Goal: Obtain resource: Obtain resource

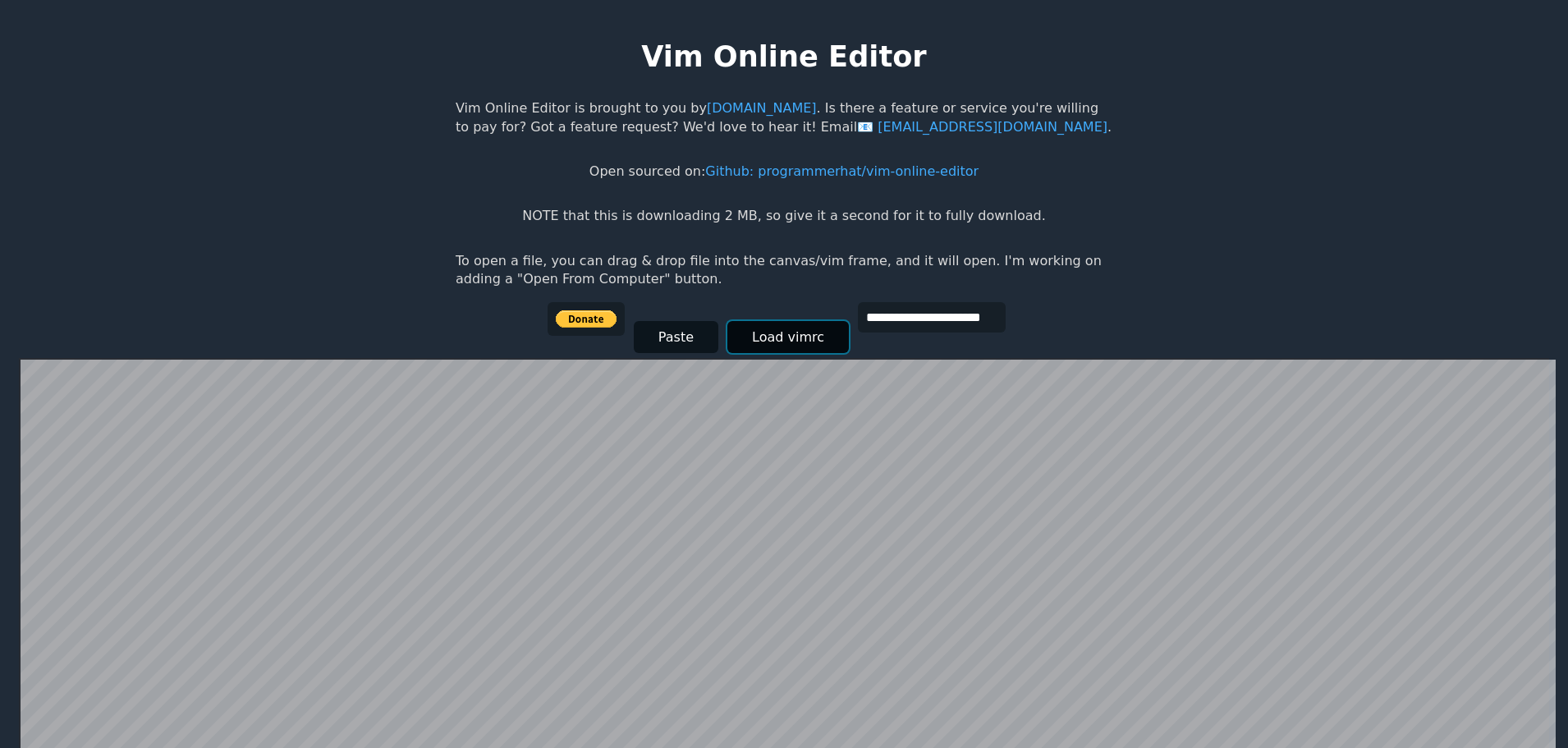
click at [769, 349] on button "Load vimrc" at bounding box center [788, 337] width 121 height 32
click at [657, 350] on button "Paste" at bounding box center [676, 337] width 84 height 32
click at [958, 312] on input "**********" at bounding box center [932, 317] width 148 height 30
click at [694, 334] on button "Paste" at bounding box center [676, 337] width 84 height 32
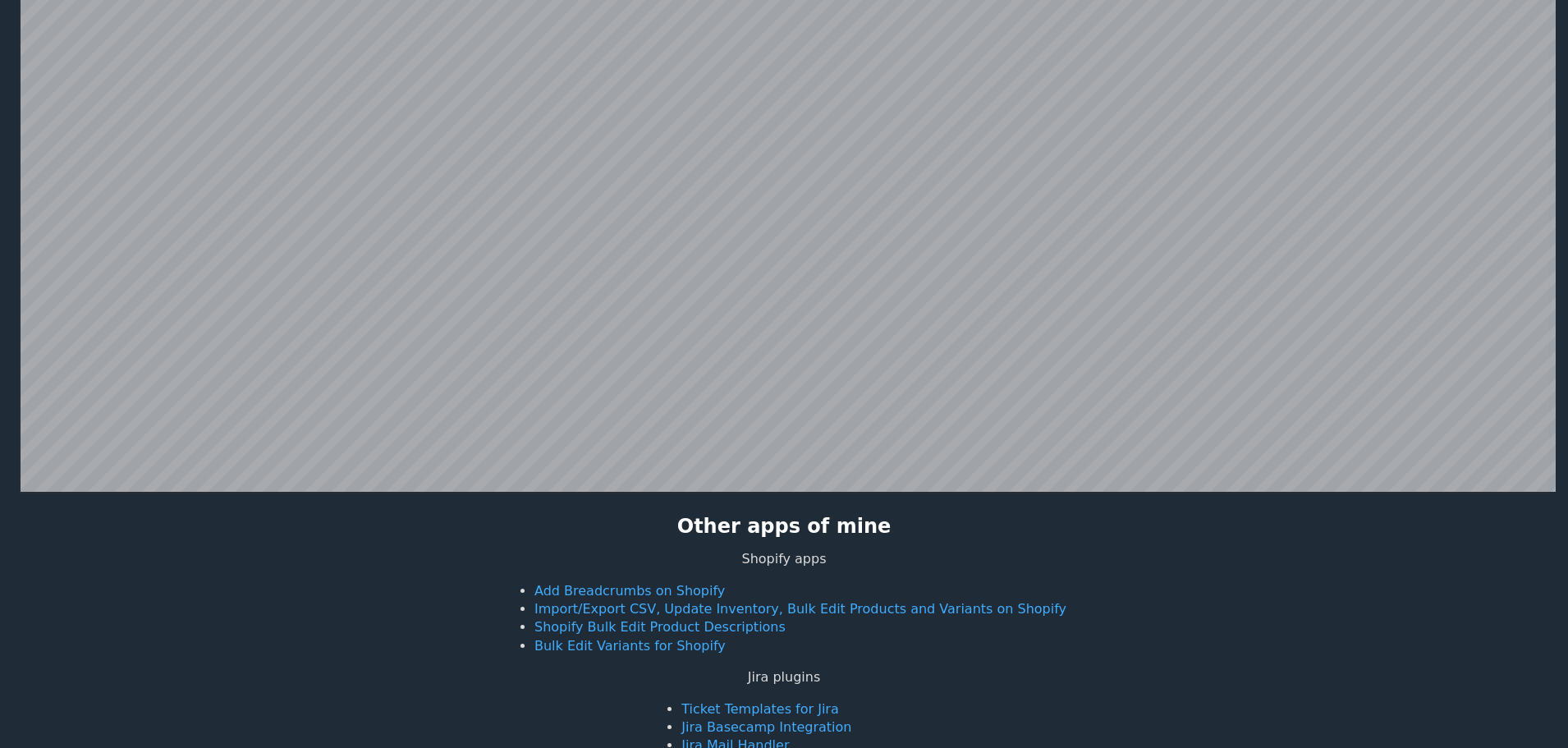
scroll to position [1067, 0]
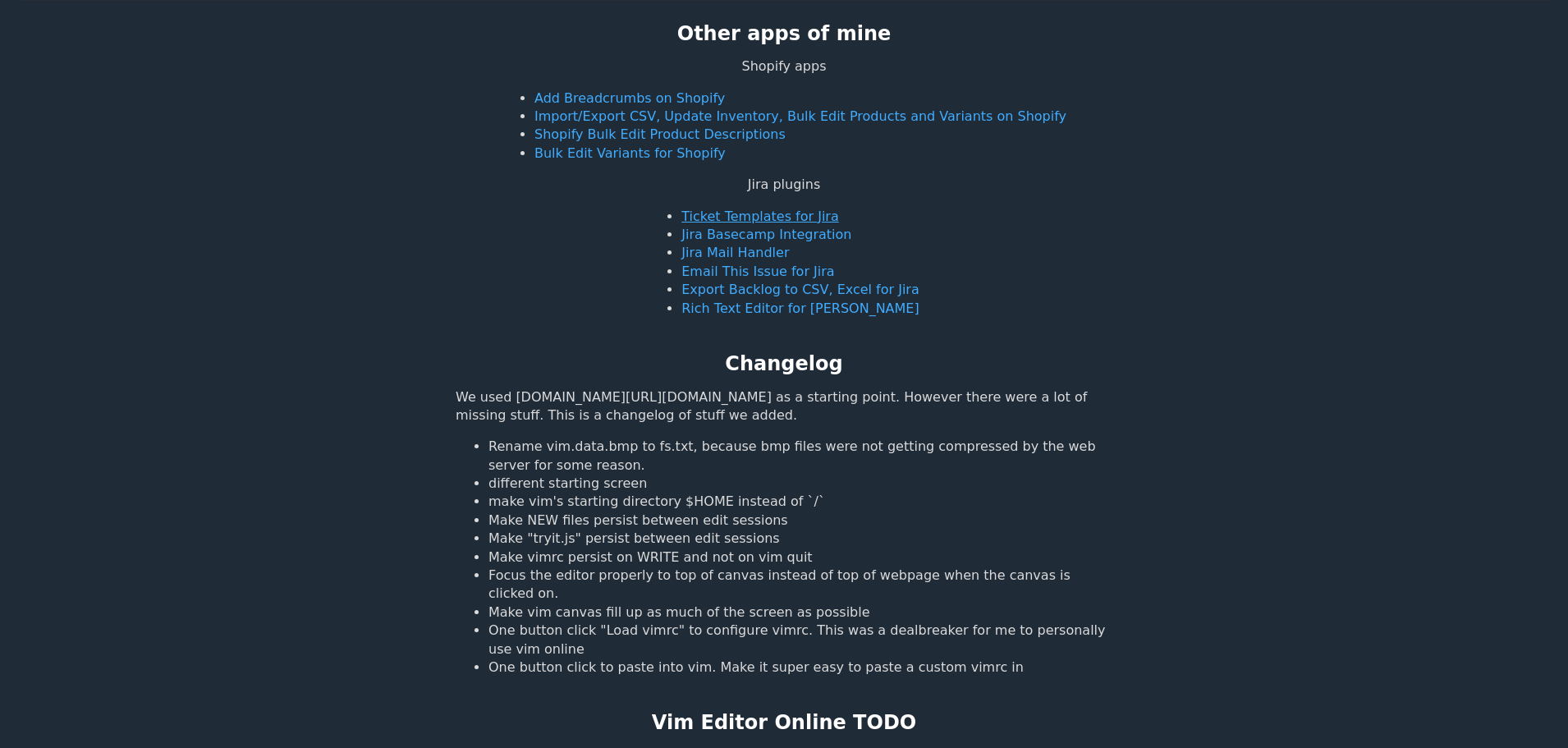
click at [826, 219] on link "Ticket Templates for Jira" at bounding box center [759, 216] width 157 height 16
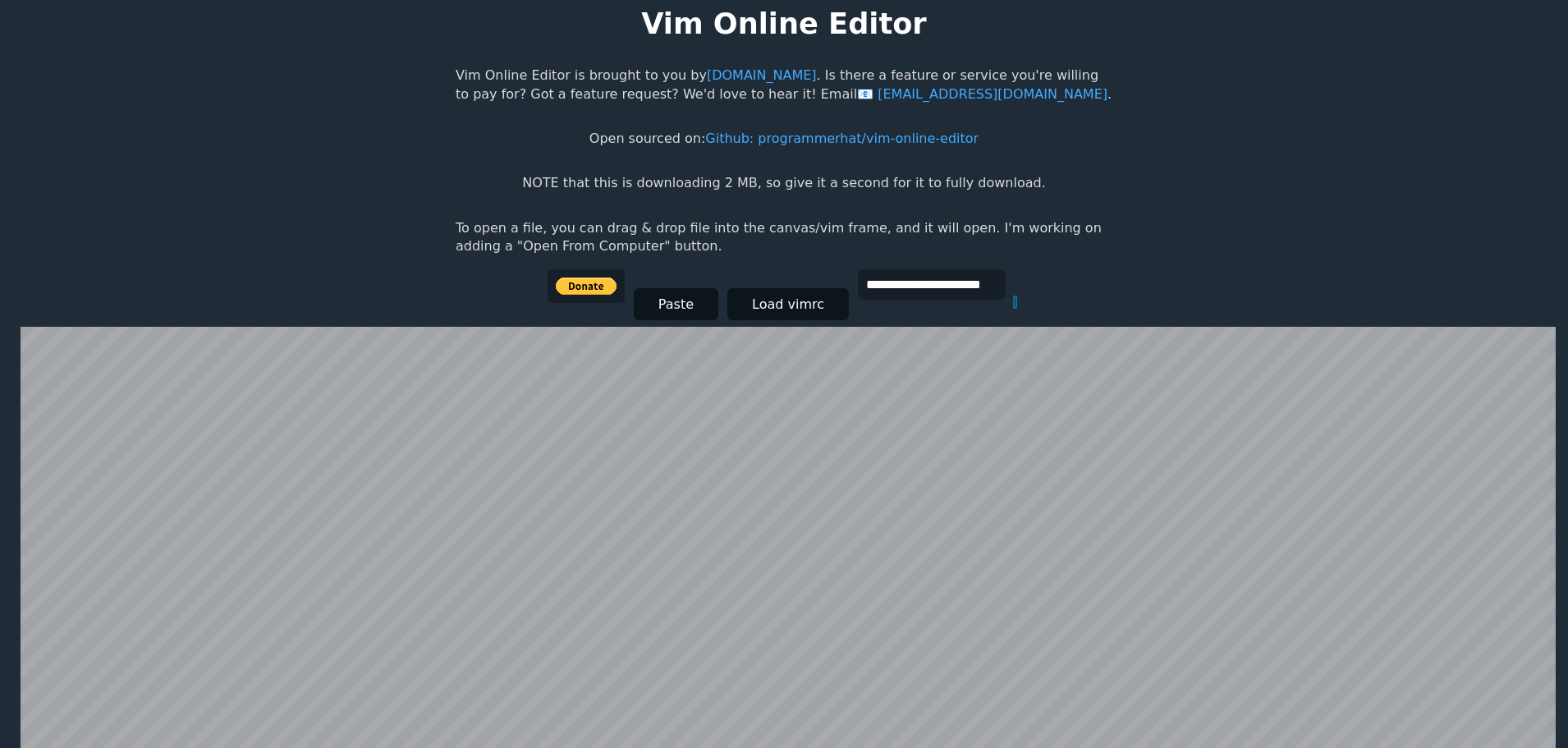
scroll to position [319, 0]
